Goal: Transaction & Acquisition: Book appointment/travel/reservation

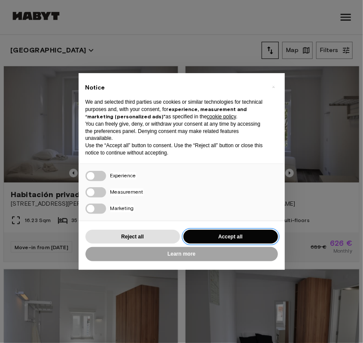
click at [201, 237] on button "Accept all" at bounding box center [231, 237] width 95 height 14
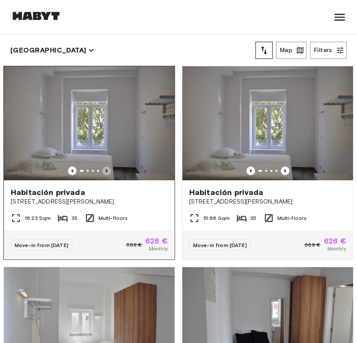
click at [104, 166] on icon "Previous image" at bounding box center [106, 170] width 9 height 9
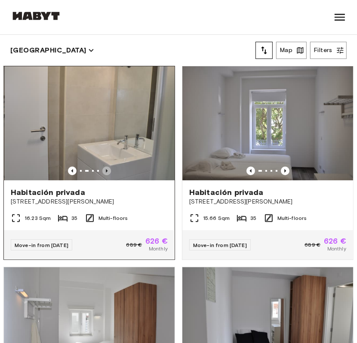
click at [104, 166] on icon "Previous image" at bounding box center [106, 170] width 9 height 9
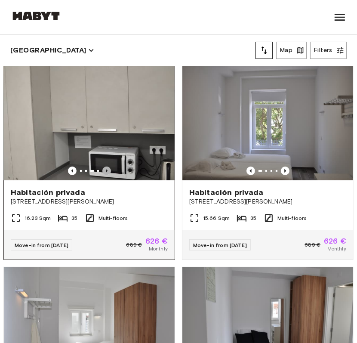
click at [102, 166] on icon "Previous image" at bounding box center [106, 170] width 9 height 9
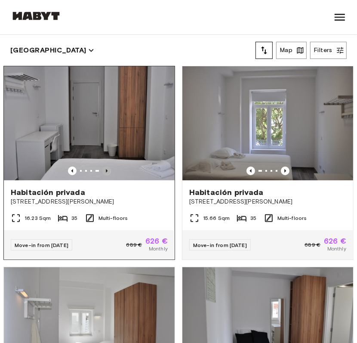
click at [102, 166] on icon "Previous image" at bounding box center [106, 170] width 9 height 9
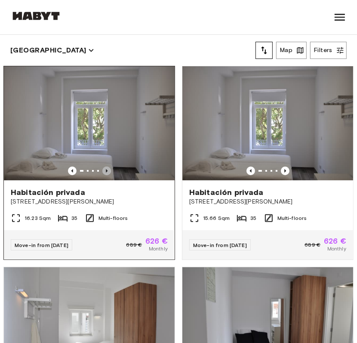
click at [102, 166] on icon "Previous image" at bounding box center [106, 170] width 9 height 9
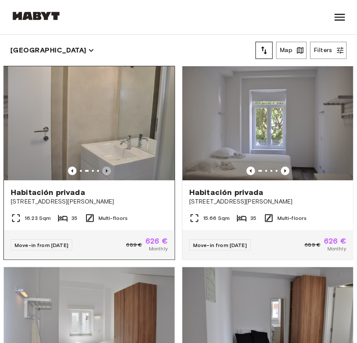
click at [102, 166] on icon "Previous image" at bounding box center [106, 170] width 9 height 9
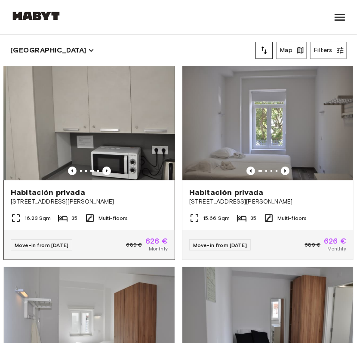
click at [126, 198] on span "[STREET_ADDRESS][PERSON_NAME]" at bounding box center [89, 201] width 157 height 9
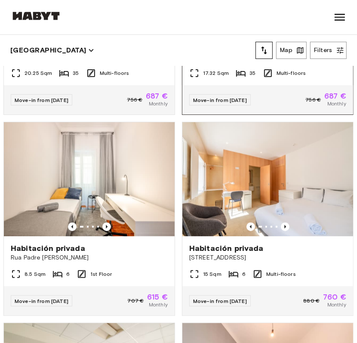
scroll to position [366, 0]
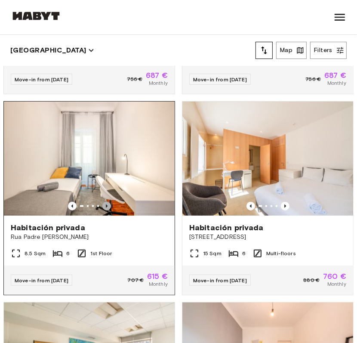
click at [104, 203] on icon "Previous image" at bounding box center [106, 206] width 9 height 9
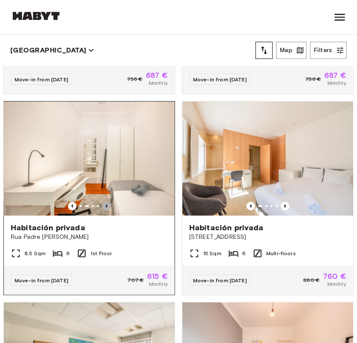
click at [103, 209] on icon "Previous image" at bounding box center [106, 206] width 9 height 9
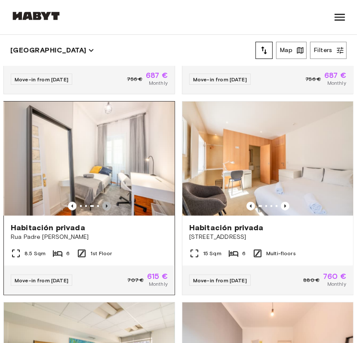
click at [103, 209] on icon "Previous image" at bounding box center [106, 206] width 9 height 9
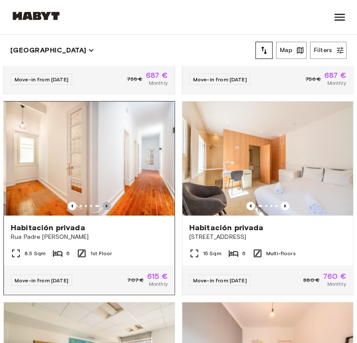
click at [103, 209] on icon "Previous image" at bounding box center [106, 206] width 9 height 9
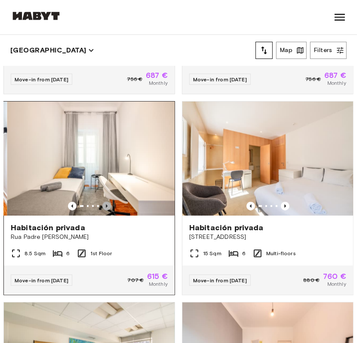
click at [103, 209] on icon "Previous image" at bounding box center [106, 206] width 9 height 9
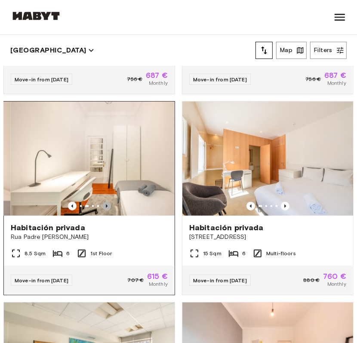
click at [103, 209] on icon "Previous image" at bounding box center [106, 206] width 9 height 9
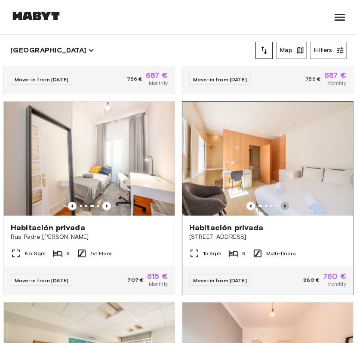
click at [281, 203] on icon "Previous image" at bounding box center [285, 206] width 9 height 9
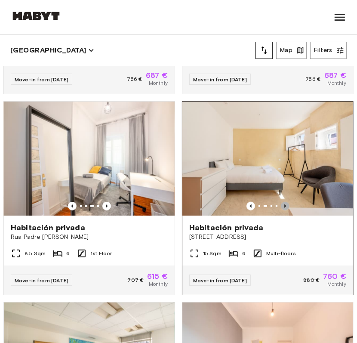
click at [281, 202] on icon "Previous image" at bounding box center [285, 206] width 9 height 9
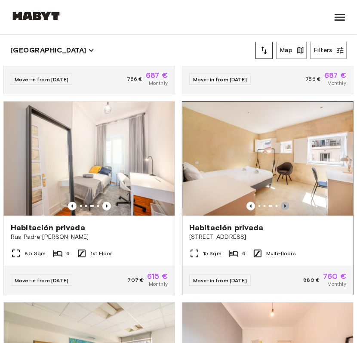
click at [281, 202] on icon "Previous image" at bounding box center [285, 206] width 9 height 9
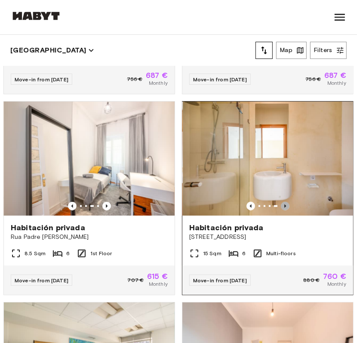
click at [281, 202] on icon "Previous image" at bounding box center [285, 206] width 9 height 9
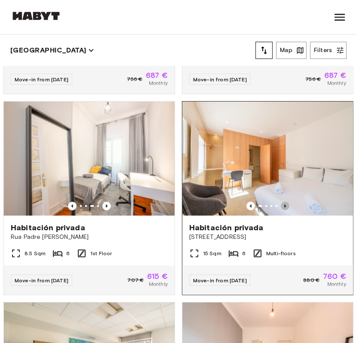
click at [281, 202] on icon "Previous image" at bounding box center [285, 206] width 9 height 9
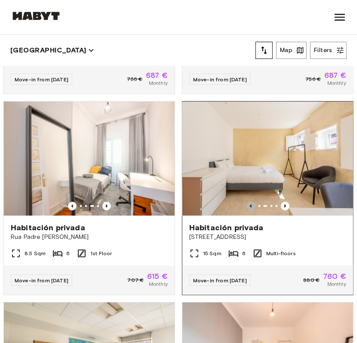
click at [246, 208] on icon "Previous image" at bounding box center [250, 206] width 9 height 9
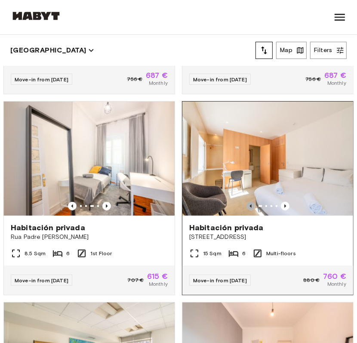
click at [246, 205] on icon "Previous image" at bounding box center [250, 206] width 9 height 9
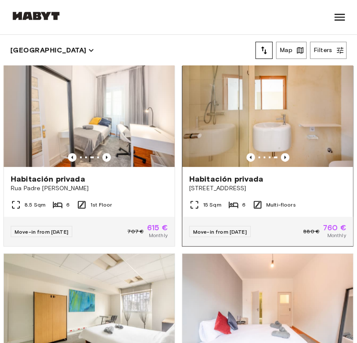
scroll to position [415, 0]
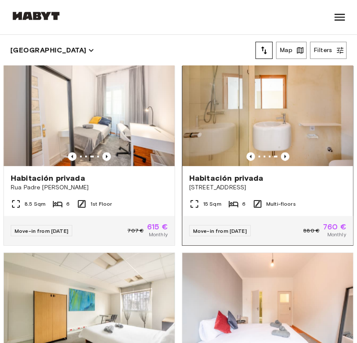
click at [299, 198] on div "Habitación privada Rua poiais de são bento 117" at bounding box center [267, 182] width 171 height 33
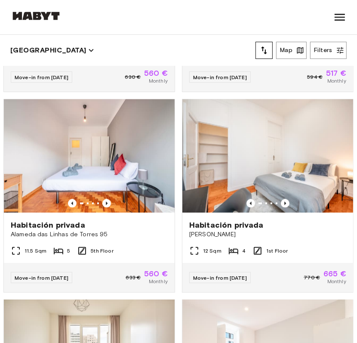
scroll to position [770, 0]
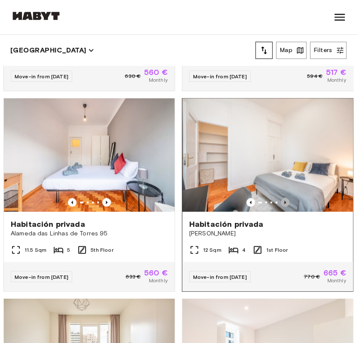
click at [281, 206] on icon "Previous image" at bounding box center [285, 202] width 9 height 9
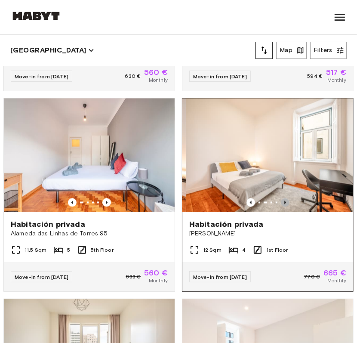
click at [281, 206] on icon "Previous image" at bounding box center [285, 202] width 9 height 9
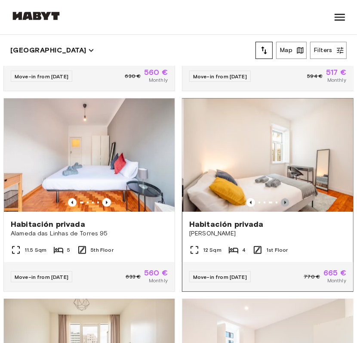
click at [281, 206] on icon "Previous image" at bounding box center [285, 202] width 9 height 9
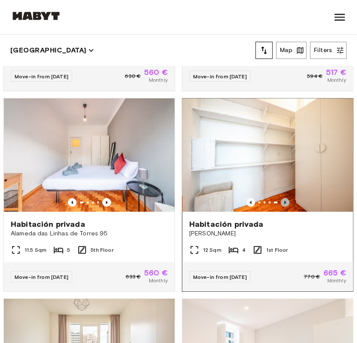
click at [281, 206] on icon "Previous image" at bounding box center [285, 202] width 9 height 9
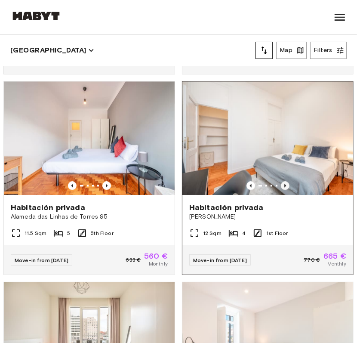
scroll to position [786, 0]
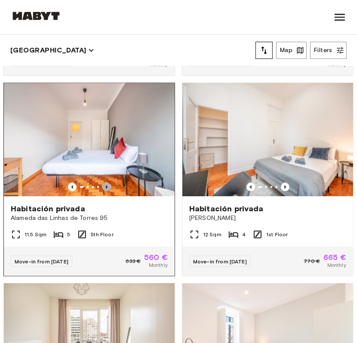
click at [106, 189] on icon "Previous image" at bounding box center [107, 186] width 2 height 3
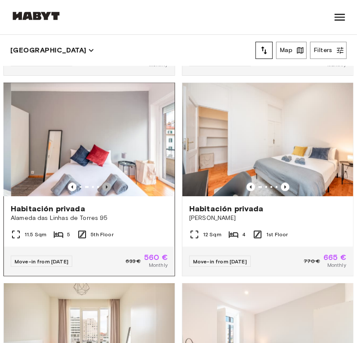
click at [106, 189] on icon "Previous image" at bounding box center [107, 186] width 2 height 3
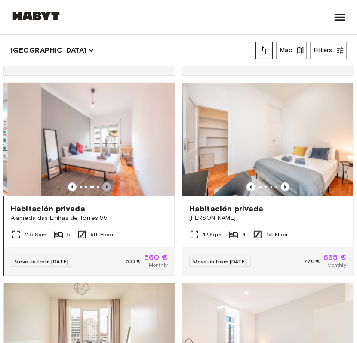
click at [106, 189] on icon "Previous image" at bounding box center [107, 186] width 2 height 3
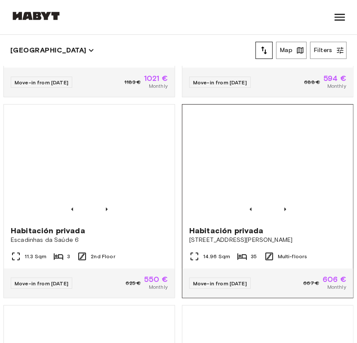
scroll to position [1167, 0]
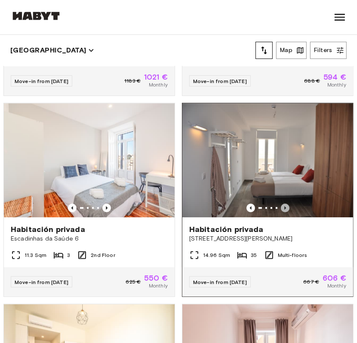
click at [281, 212] on icon "Previous image" at bounding box center [285, 207] width 9 height 9
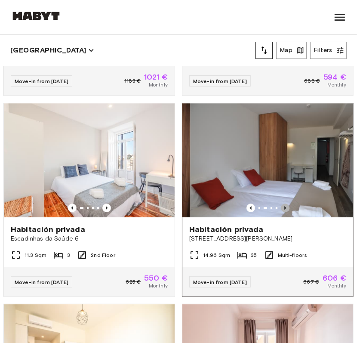
click at [281, 212] on icon "Previous image" at bounding box center [285, 207] width 9 height 9
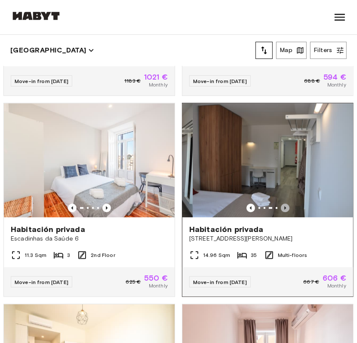
click at [281, 212] on icon "Previous image" at bounding box center [285, 207] width 9 height 9
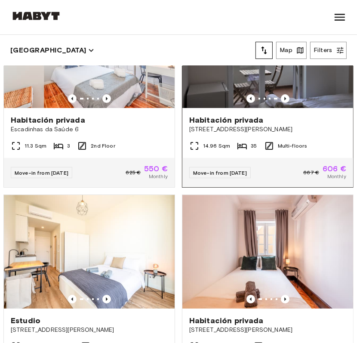
scroll to position [1201, 0]
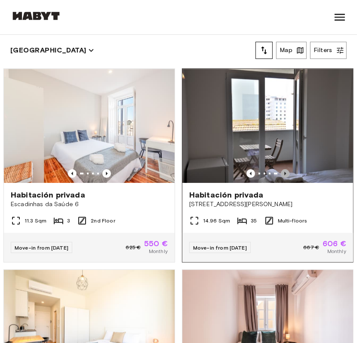
click at [281, 178] on icon "Previous image" at bounding box center [285, 173] width 9 height 9
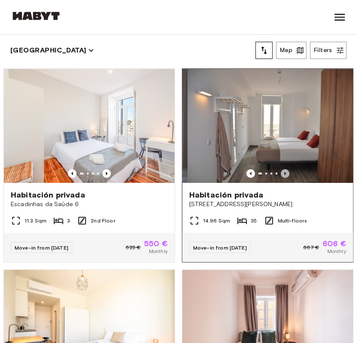
click at [281, 178] on icon "Previous image" at bounding box center [285, 173] width 9 height 9
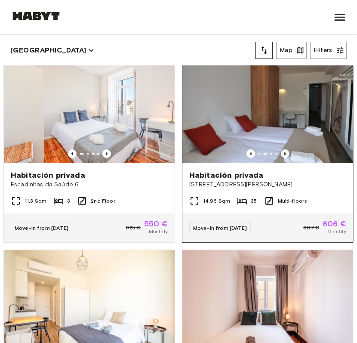
scroll to position [1222, 0]
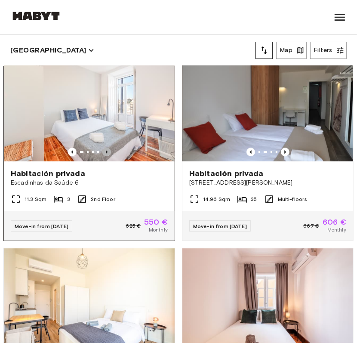
click at [106, 153] on icon "Previous image" at bounding box center [107, 151] width 2 height 3
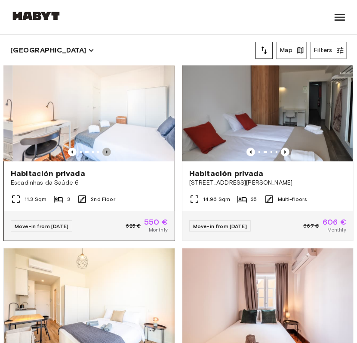
click at [106, 153] on icon "Previous image" at bounding box center [107, 151] width 2 height 3
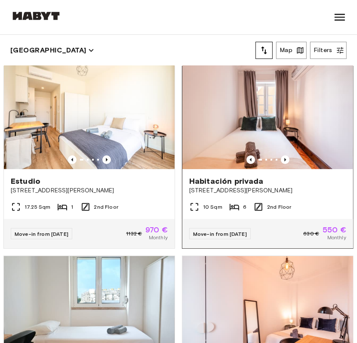
scroll to position [1415, 0]
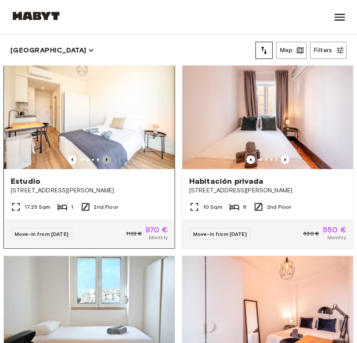
click at [103, 164] on icon "Previous image" at bounding box center [106, 159] width 9 height 9
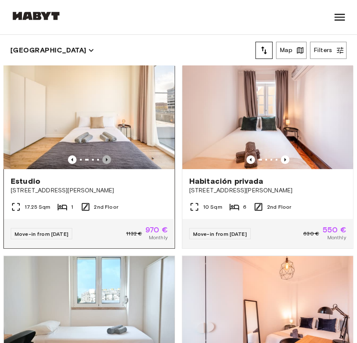
click at [103, 164] on icon "Previous image" at bounding box center [106, 159] width 9 height 9
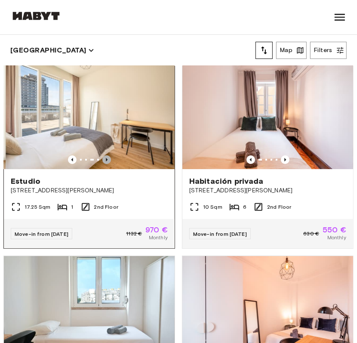
click at [103, 164] on icon "Previous image" at bounding box center [106, 159] width 9 height 9
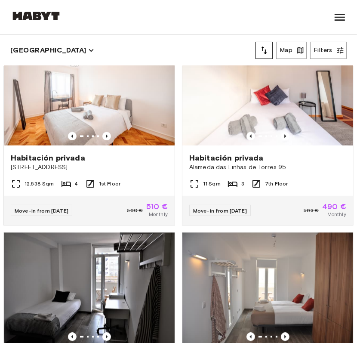
scroll to position [2459, 0]
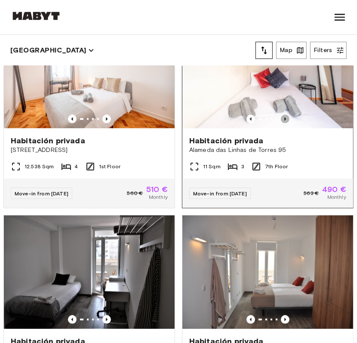
click at [281, 123] on icon "Previous image" at bounding box center [285, 119] width 9 height 9
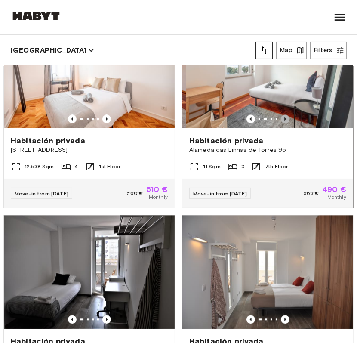
click at [281, 123] on icon "Previous image" at bounding box center [285, 119] width 9 height 9
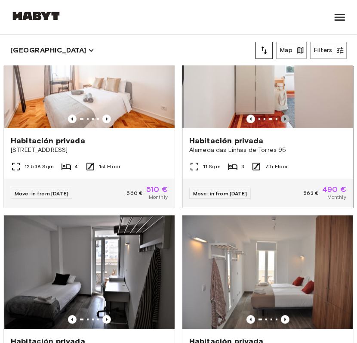
click at [281, 123] on icon "Previous image" at bounding box center [285, 119] width 9 height 9
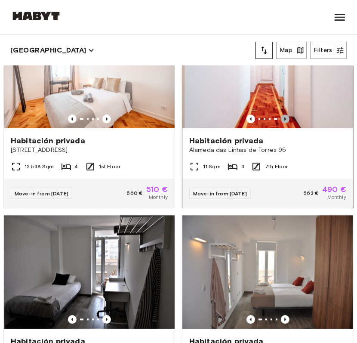
click at [281, 123] on icon "Previous image" at bounding box center [285, 119] width 9 height 9
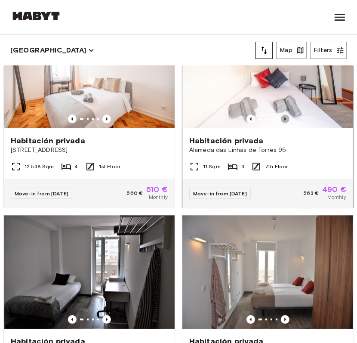
click at [284, 120] on icon "Previous image" at bounding box center [285, 118] width 2 height 3
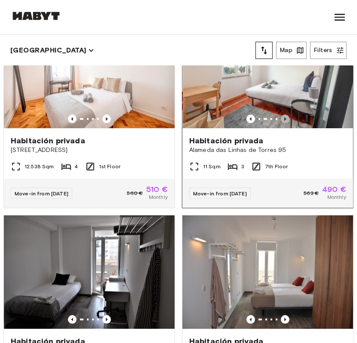
click at [284, 120] on icon "Previous image" at bounding box center [285, 118] width 2 height 3
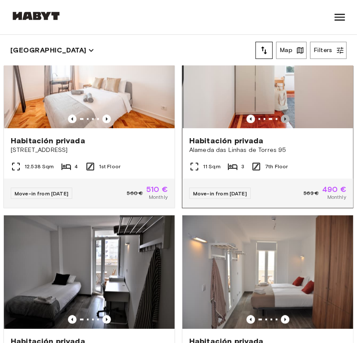
click at [284, 120] on icon "Previous image" at bounding box center [285, 118] width 2 height 3
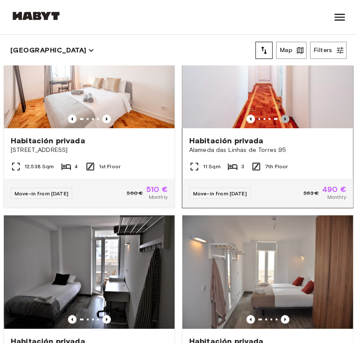
click at [281, 123] on icon "Previous image" at bounding box center [285, 119] width 9 height 9
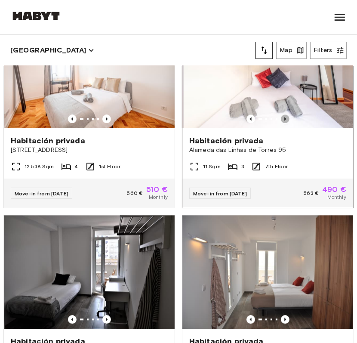
click at [281, 123] on icon "Previous image" at bounding box center [285, 119] width 9 height 9
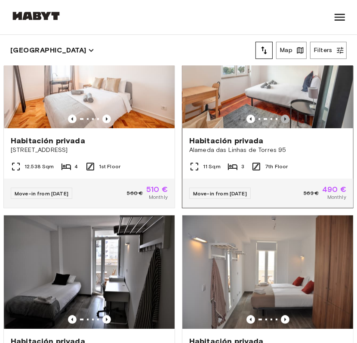
click at [281, 123] on icon "Previous image" at bounding box center [285, 119] width 9 height 9
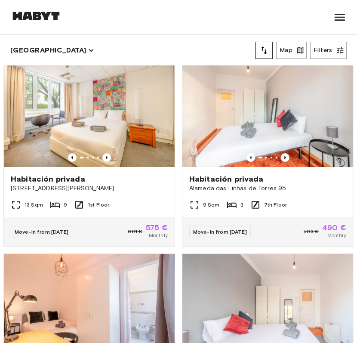
scroll to position [2825, 0]
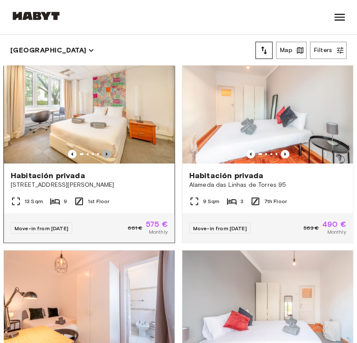
click at [102, 158] on icon "Previous image" at bounding box center [106, 154] width 9 height 9
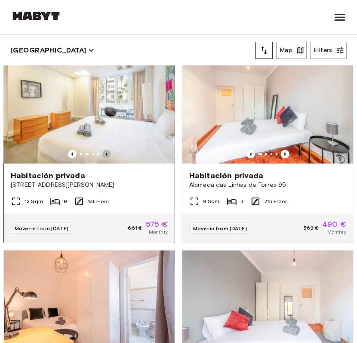
click at [102, 158] on icon "Previous image" at bounding box center [106, 154] width 9 height 9
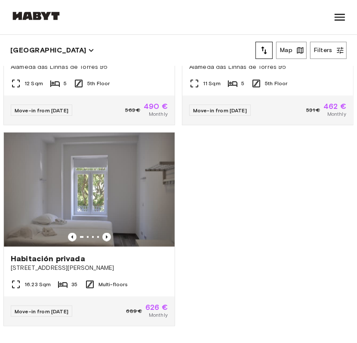
scroll to position [3801, 0]
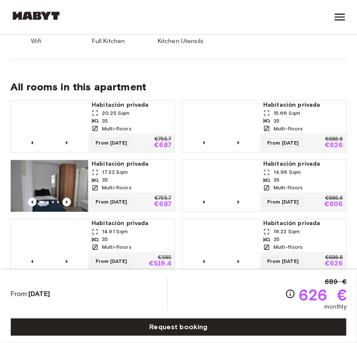
scroll to position [646, 0]
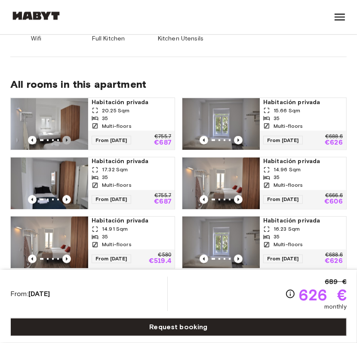
click at [66, 136] on icon "Previous image" at bounding box center [66, 140] width 9 height 9
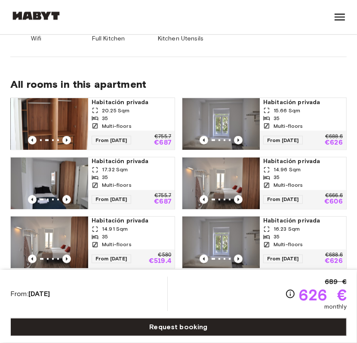
click at [29, 126] on img at bounding box center [49, 124] width 77 height 52
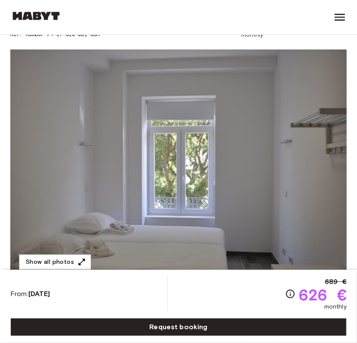
scroll to position [54, 0]
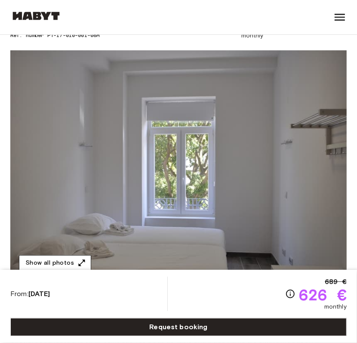
click at [77, 260] on icon "button" at bounding box center [81, 262] width 9 height 9
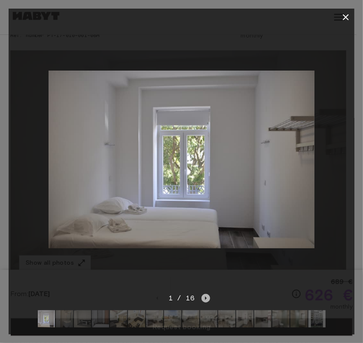
click at [206, 294] on icon "Next image" at bounding box center [206, 298] width 9 height 9
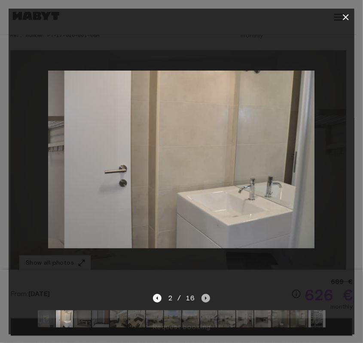
click at [206, 294] on icon "Next image" at bounding box center [206, 298] width 9 height 9
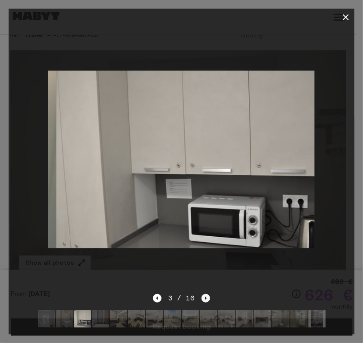
click at [206, 294] on icon "Next image" at bounding box center [206, 298] width 9 height 9
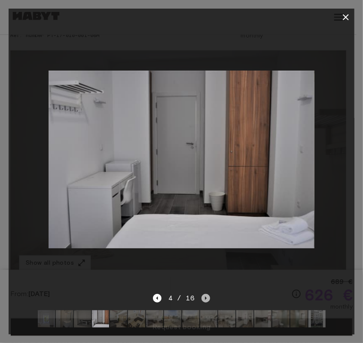
click at [206, 294] on icon "Next image" at bounding box center [206, 298] width 9 height 9
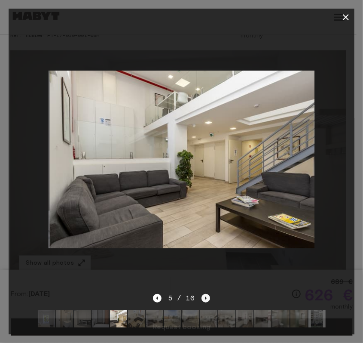
click at [206, 294] on icon "Next image" at bounding box center [206, 298] width 9 height 9
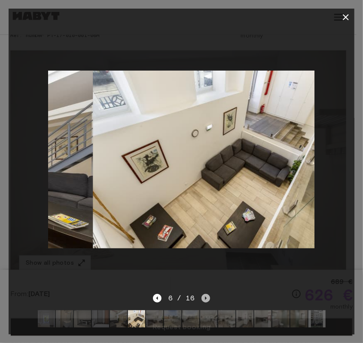
click at [206, 294] on icon "Next image" at bounding box center [206, 298] width 9 height 9
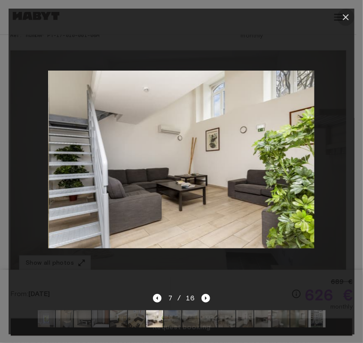
click at [346, 16] on icon "button" at bounding box center [346, 17] width 10 height 10
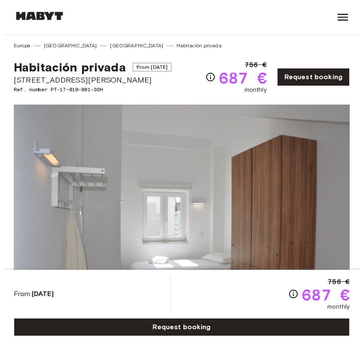
scroll to position [58, 0]
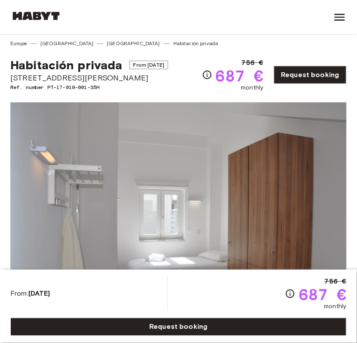
click at [217, 182] on img at bounding box center [178, 216] width 336 height 229
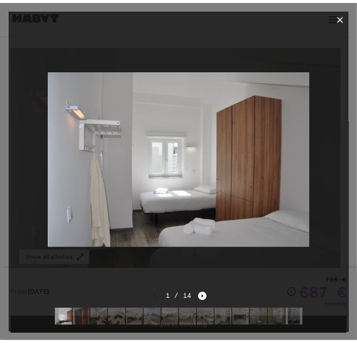
scroll to position [0, 0]
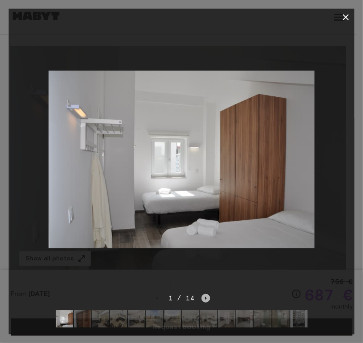
click at [204, 294] on icon "Next image" at bounding box center [206, 298] width 9 height 9
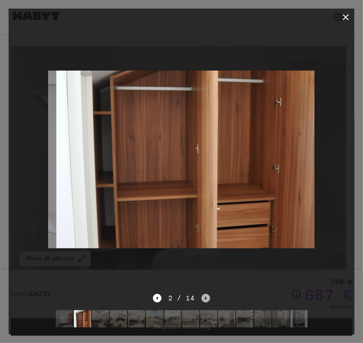
click at [204, 294] on icon "Next image" at bounding box center [206, 298] width 9 height 9
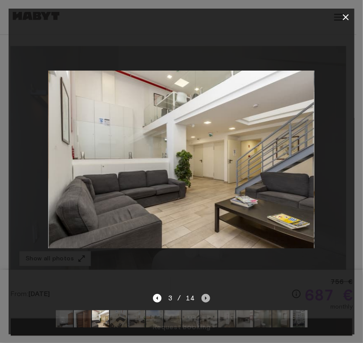
click at [204, 294] on icon "Next image" at bounding box center [206, 298] width 9 height 9
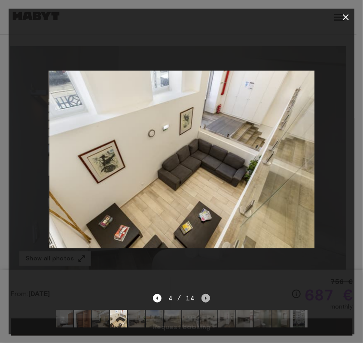
click at [204, 294] on icon "Next image" at bounding box center [206, 298] width 9 height 9
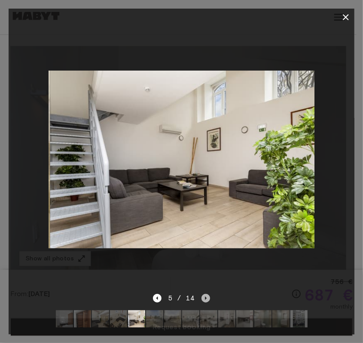
click at [204, 294] on icon "Next image" at bounding box center [206, 298] width 9 height 9
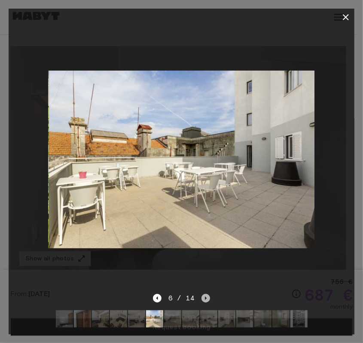
click at [204, 294] on icon "Next image" at bounding box center [206, 298] width 9 height 9
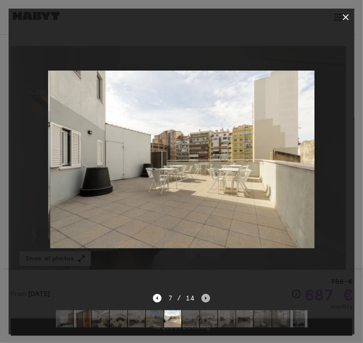
click at [204, 294] on icon "Next image" at bounding box center [206, 298] width 9 height 9
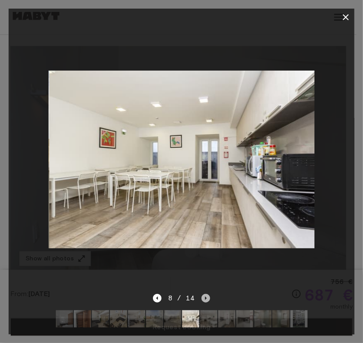
click at [204, 294] on icon "Next image" at bounding box center [206, 298] width 9 height 9
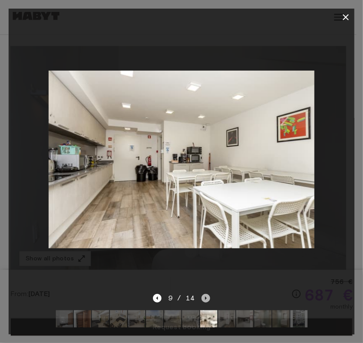
click at [204, 294] on icon "Next image" at bounding box center [206, 298] width 9 height 9
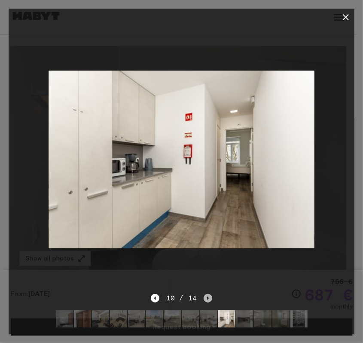
click at [204, 294] on icon "Next image" at bounding box center [208, 298] width 9 height 9
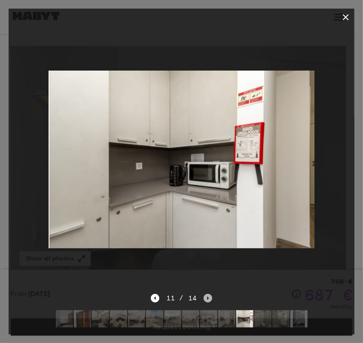
click at [204, 294] on icon "Next image" at bounding box center [208, 298] width 9 height 9
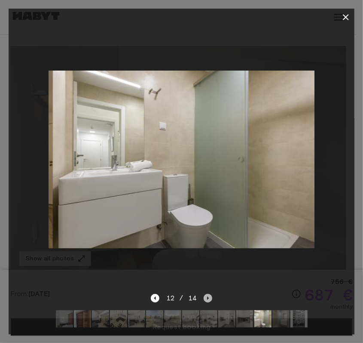
click at [204, 294] on icon "Next image" at bounding box center [208, 298] width 9 height 9
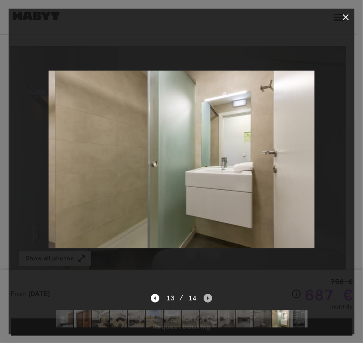
click at [204, 294] on icon "Next image" at bounding box center [208, 298] width 9 height 9
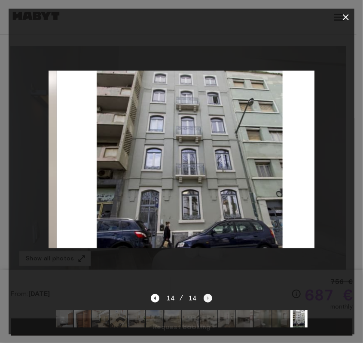
click at [204, 293] on div "14 / 14" at bounding box center [181, 298] width 61 height 10
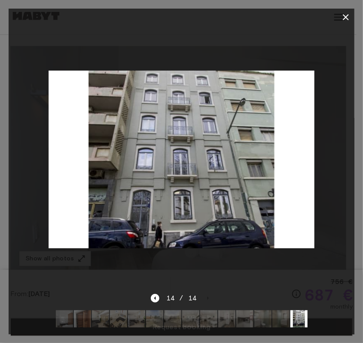
click at [344, 16] on icon "button" at bounding box center [346, 17] width 6 height 6
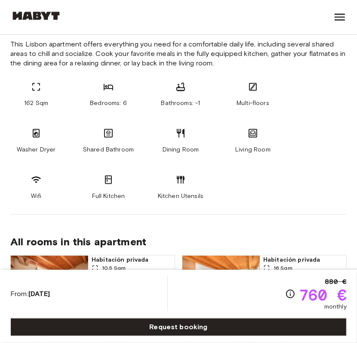
scroll to position [497, 0]
